Goal: Check status: Check status

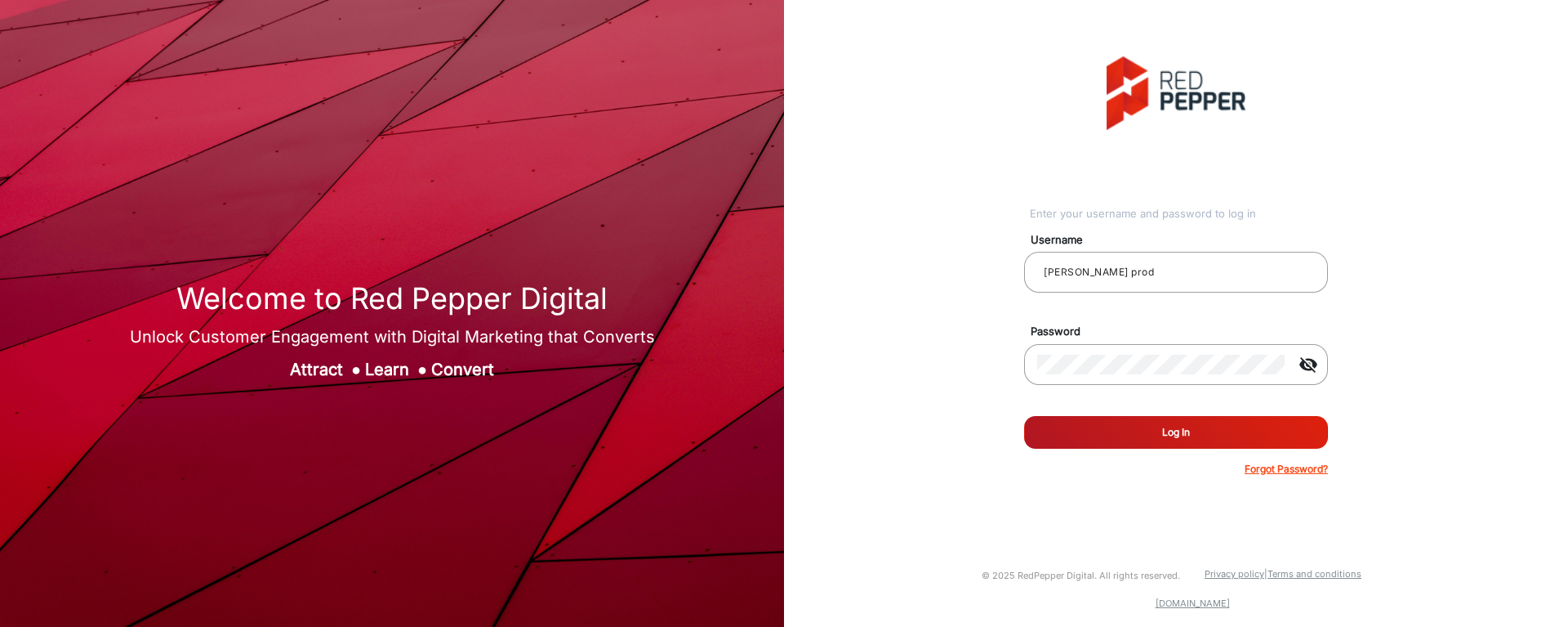
click at [1175, 428] on button "Log In" at bounding box center [1175, 432] width 303 height 33
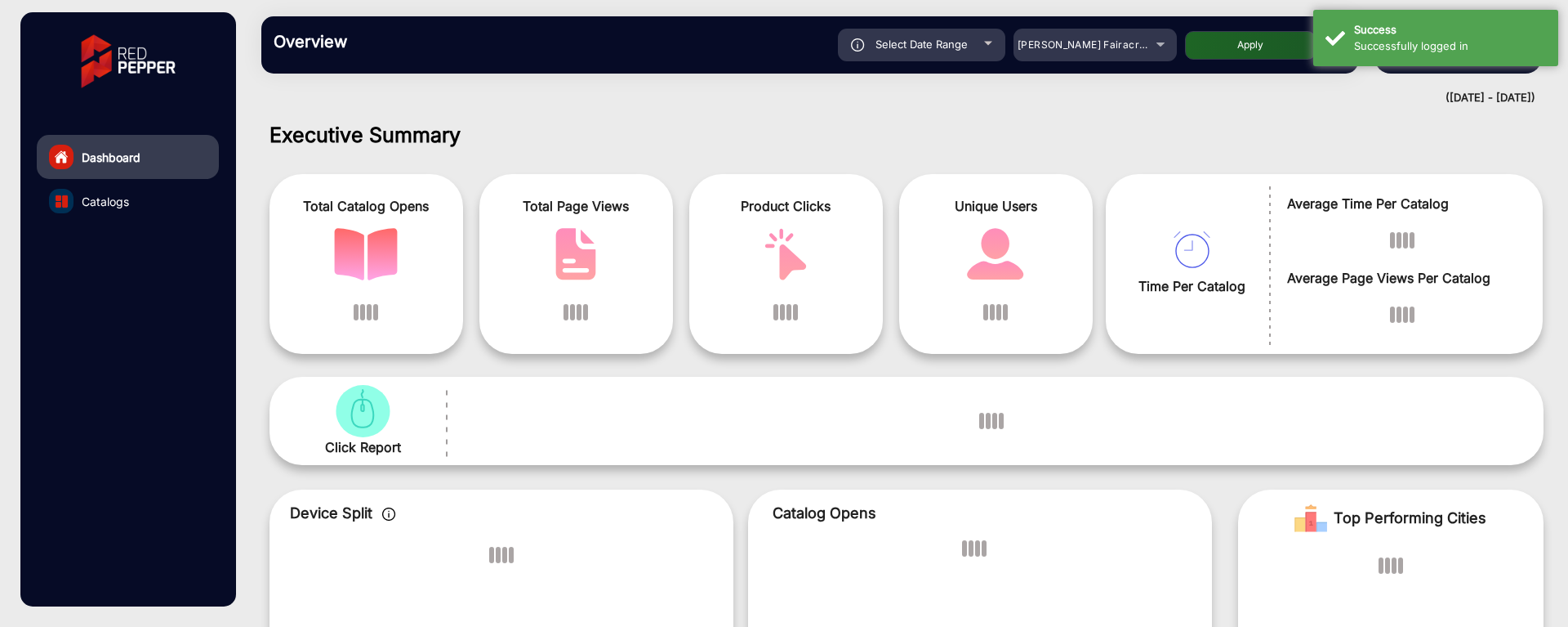
scroll to position [12, 0]
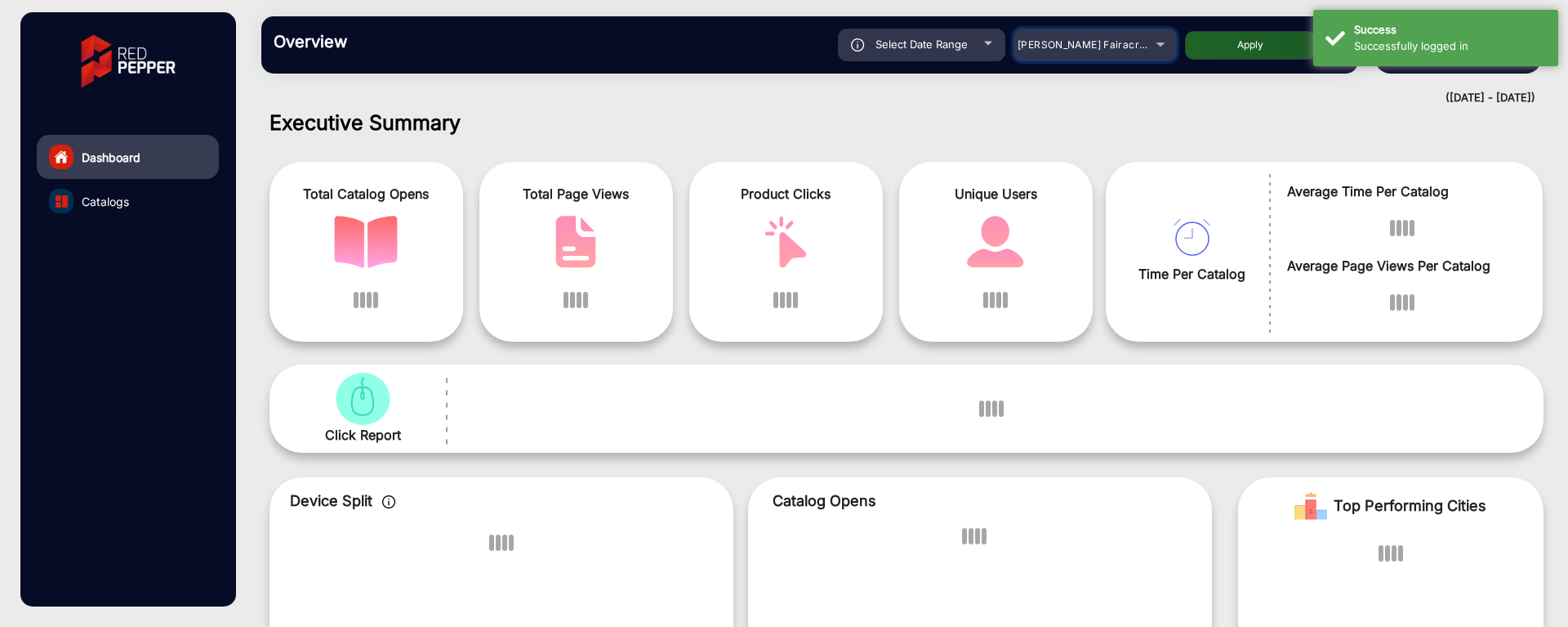
click at [1123, 53] on div "[PERSON_NAME] Fairacre Farms" at bounding box center [1083, 45] width 131 height 20
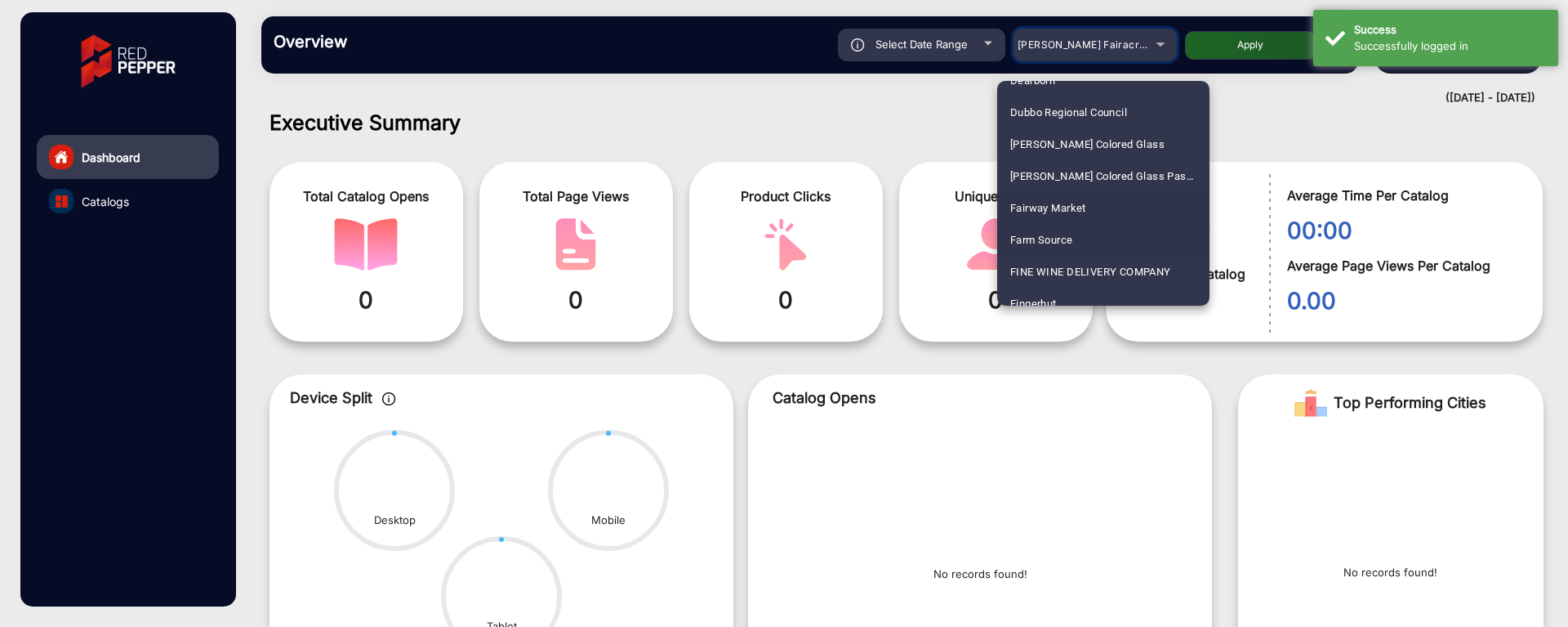
scroll to position [1921, 0]
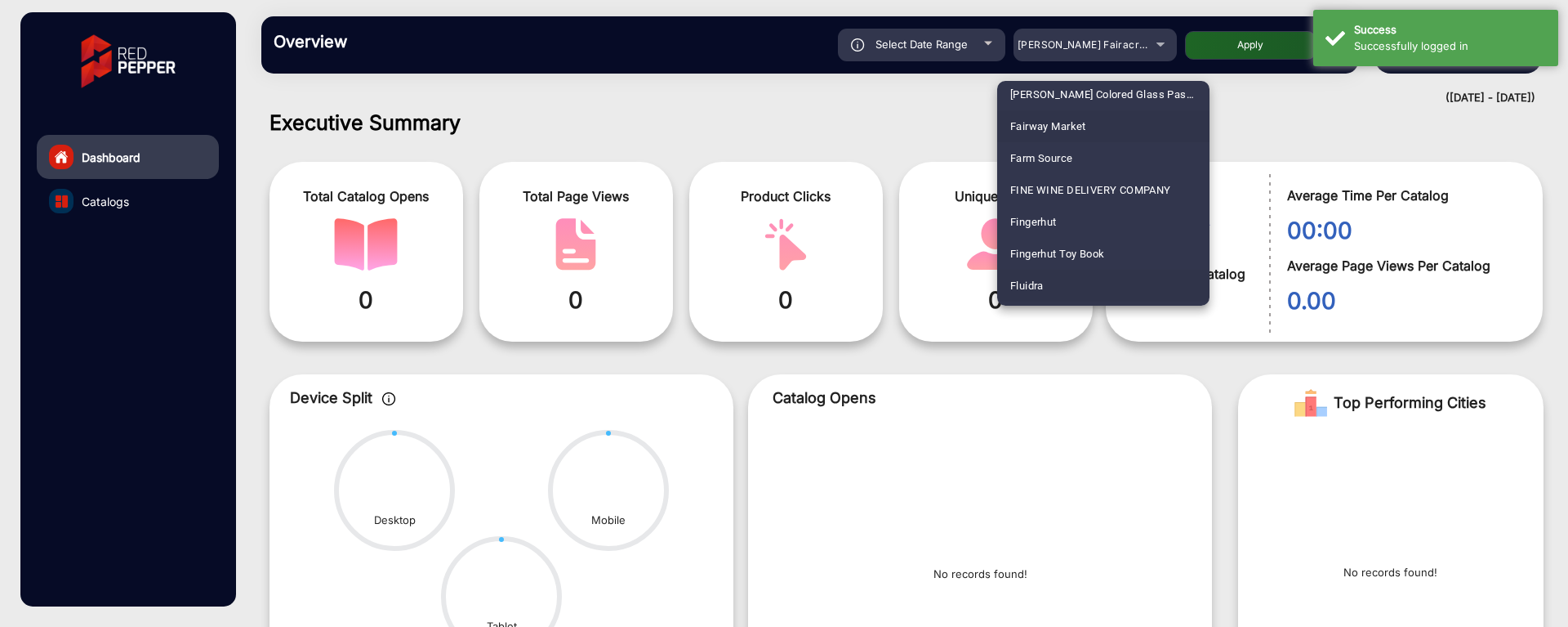
click at [1030, 291] on span "Fluidra" at bounding box center [1027, 286] width 34 height 32
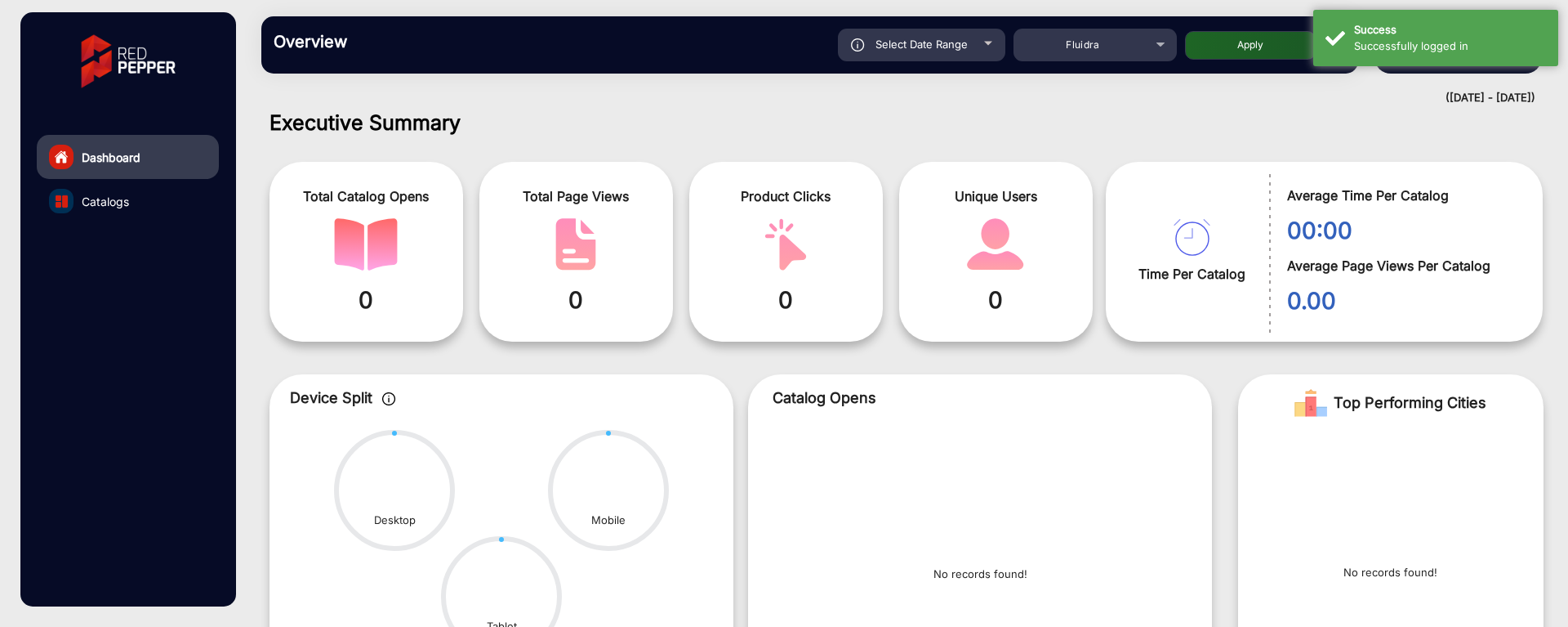
click at [1232, 47] on button "Apply" at bounding box center [1251, 45] width 131 height 29
type input "[DATE]"
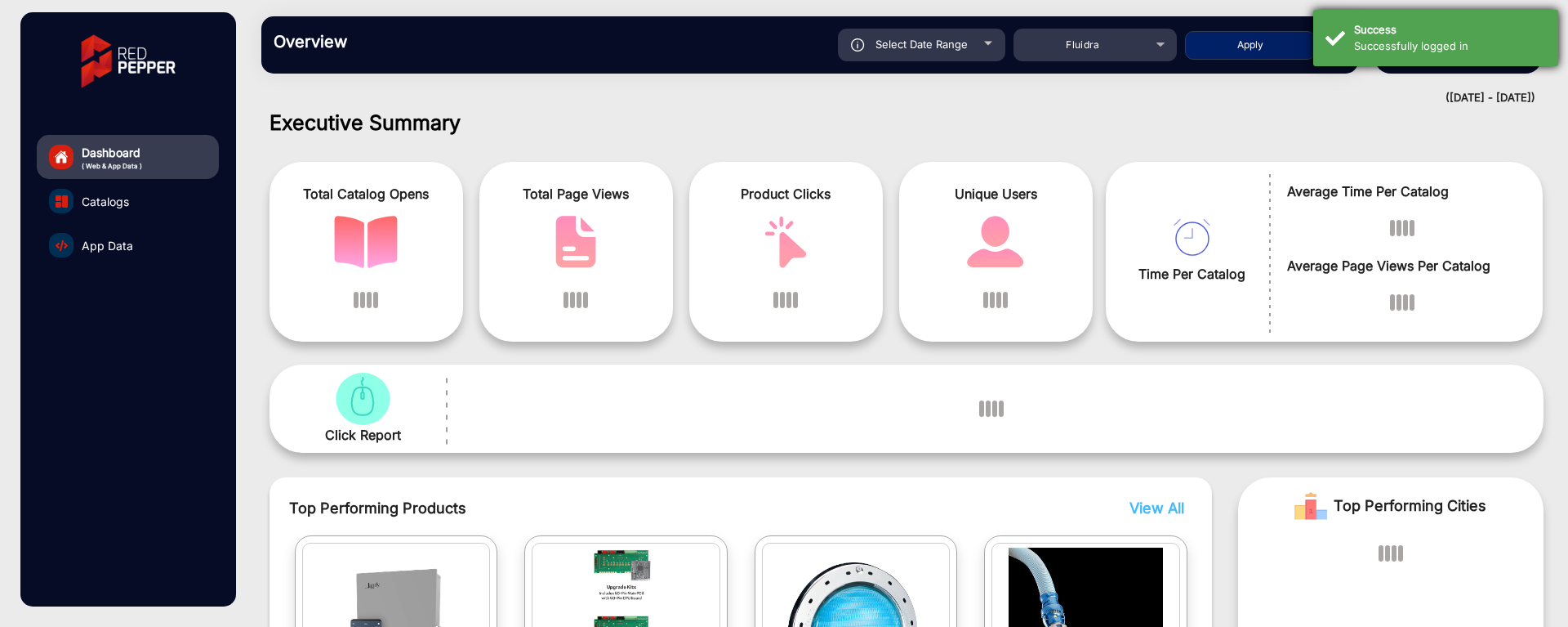
click at [1539, 30] on div "Success" at bounding box center [1450, 30] width 192 height 16
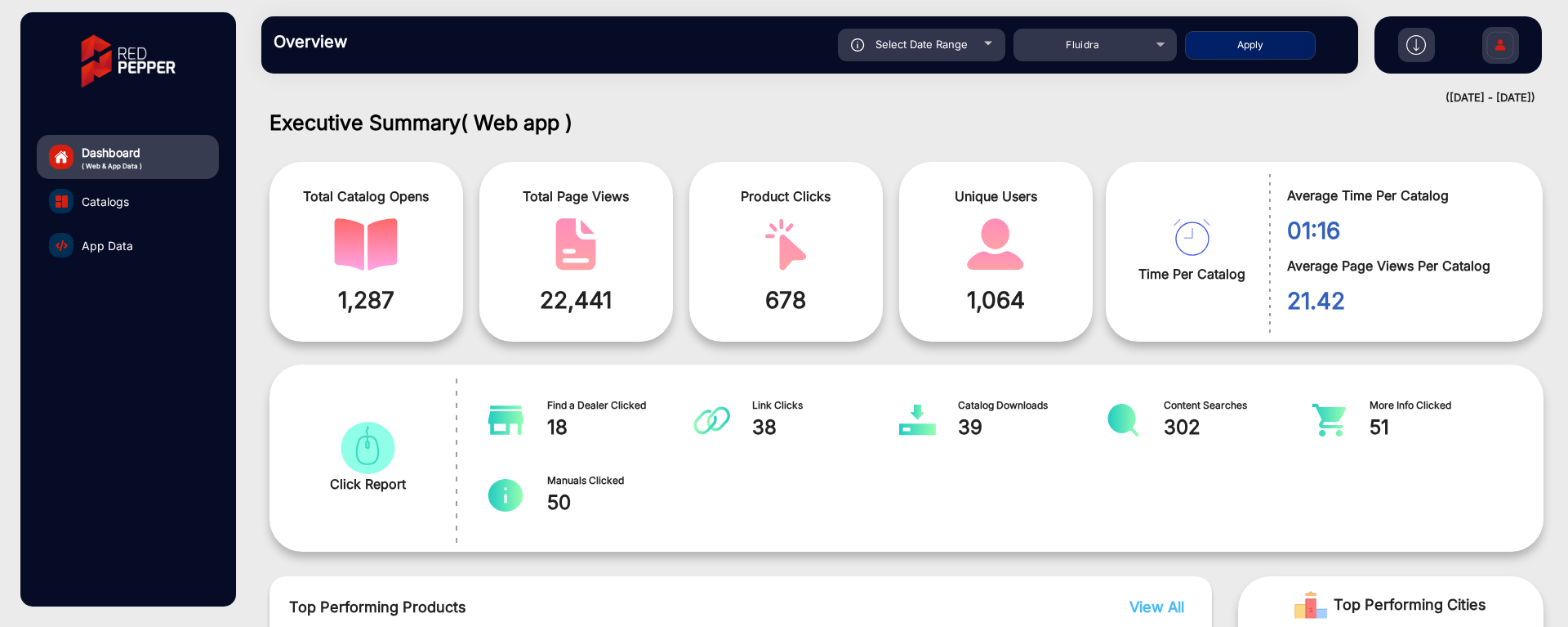
click at [115, 246] on span "App Data" at bounding box center [107, 246] width 52 height 17
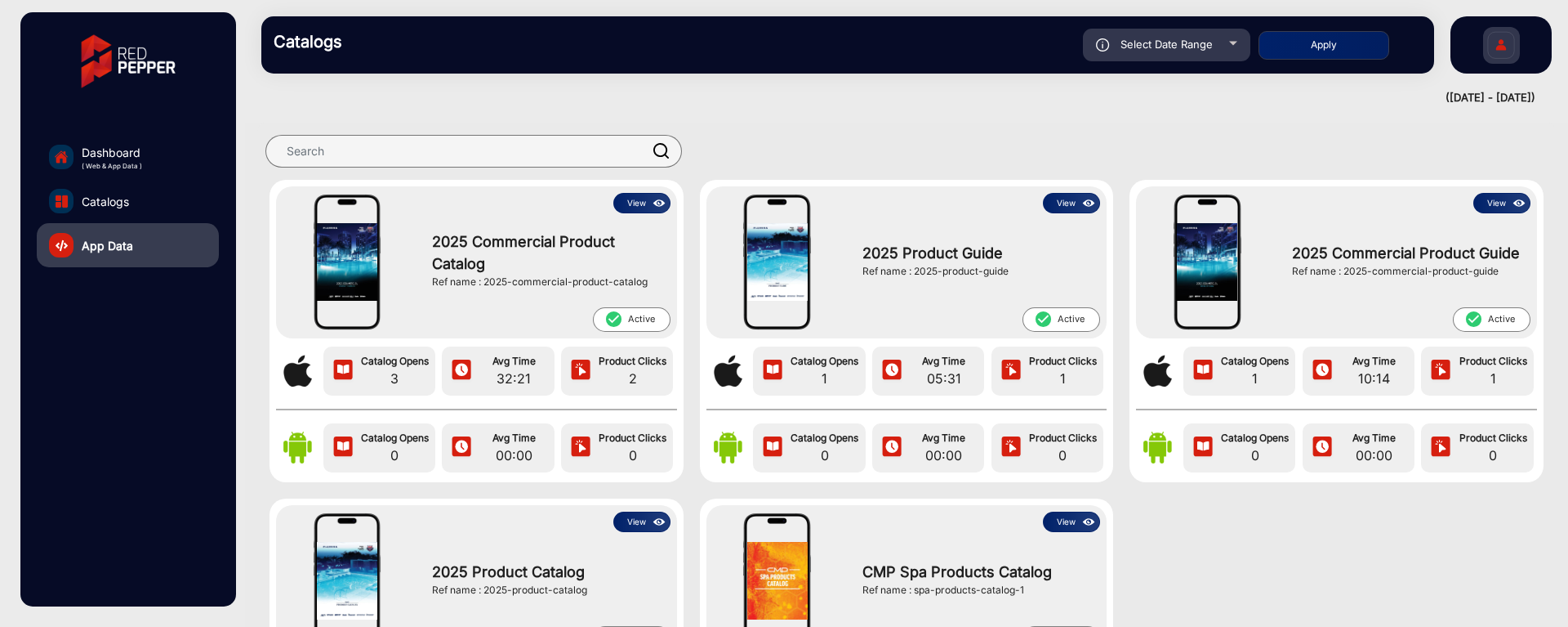
click at [640, 201] on button "View" at bounding box center [642, 203] width 57 height 20
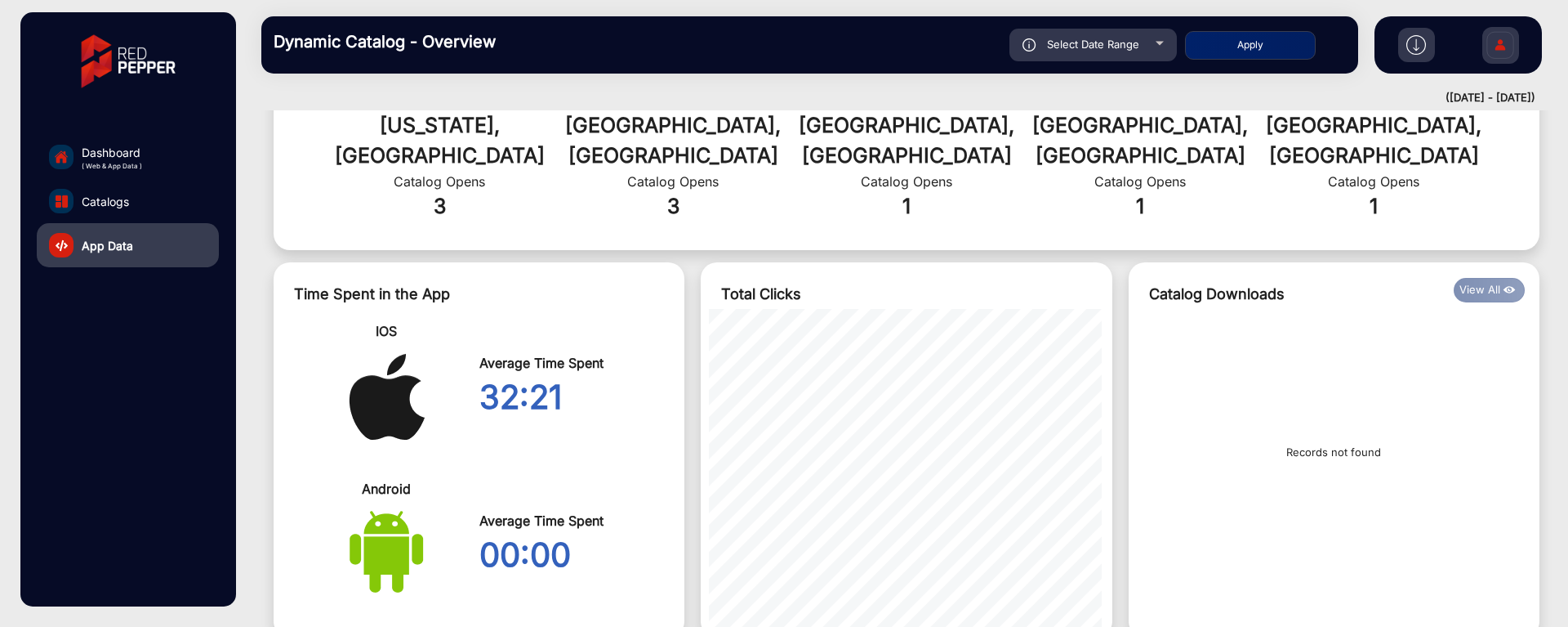
scroll to position [666, 0]
